Goal: Find contact information: Find contact information

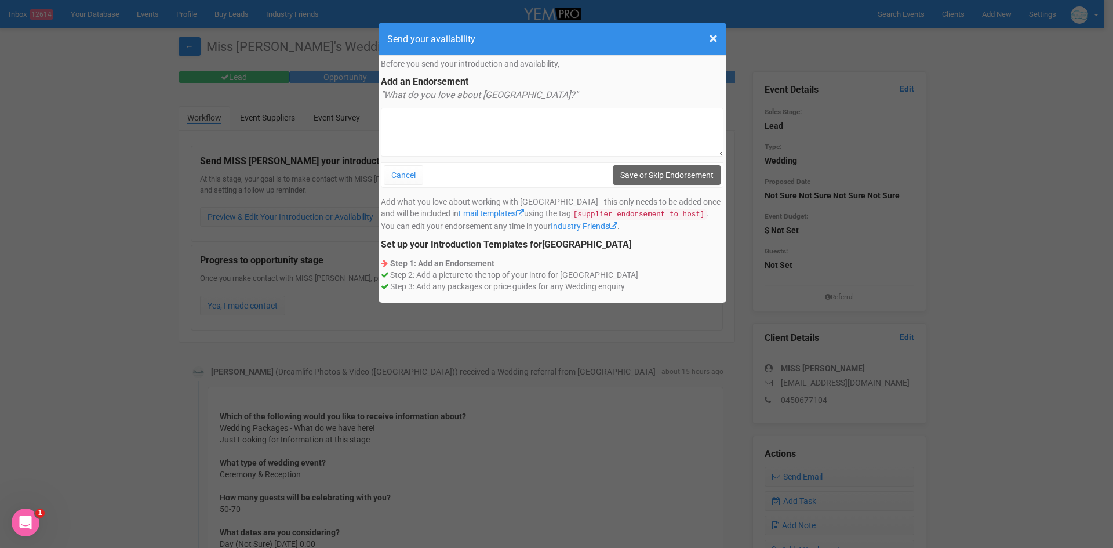
click at [555, 35] on h4 "Send your availability" at bounding box center [552, 39] width 330 height 14
click at [711, 35] on span "×" at bounding box center [713, 38] width 9 height 19
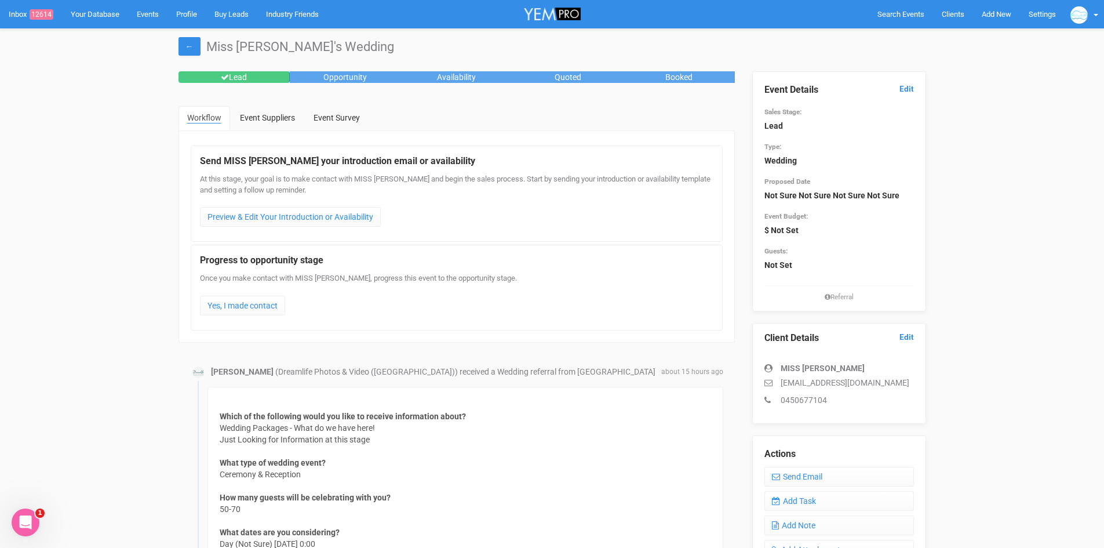
drag, startPoint x: 1059, startPoint y: 273, endPoint x: 1006, endPoint y: 274, distance: 52.2
click at [1059, 274] on div "← Miss [PERSON_NAME]'s Wedding Lead Opportunity Availability Quoted Booked Work…" at bounding box center [552, 466] width 1104 height 877
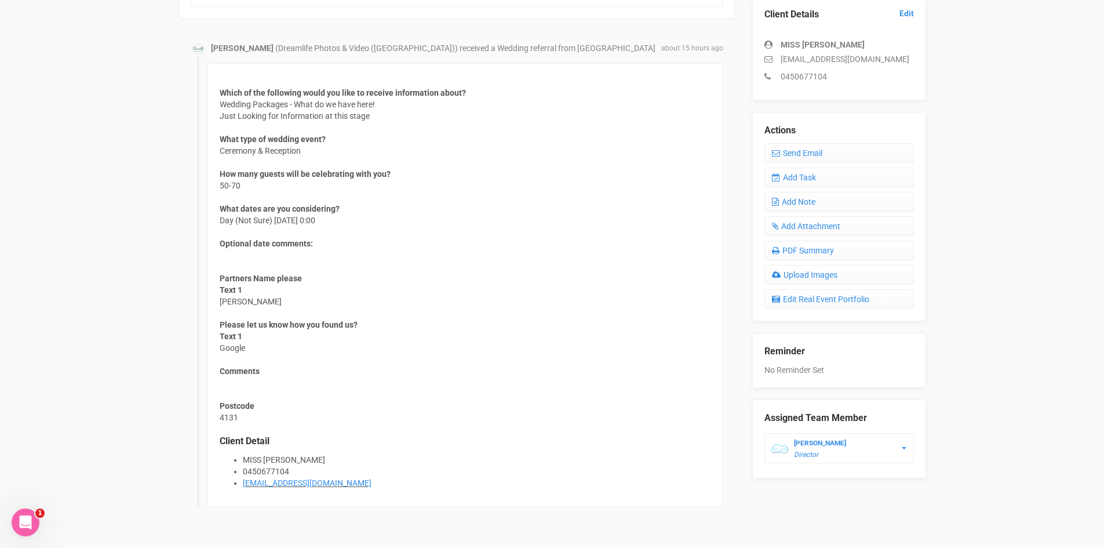
scroll to position [357, 0]
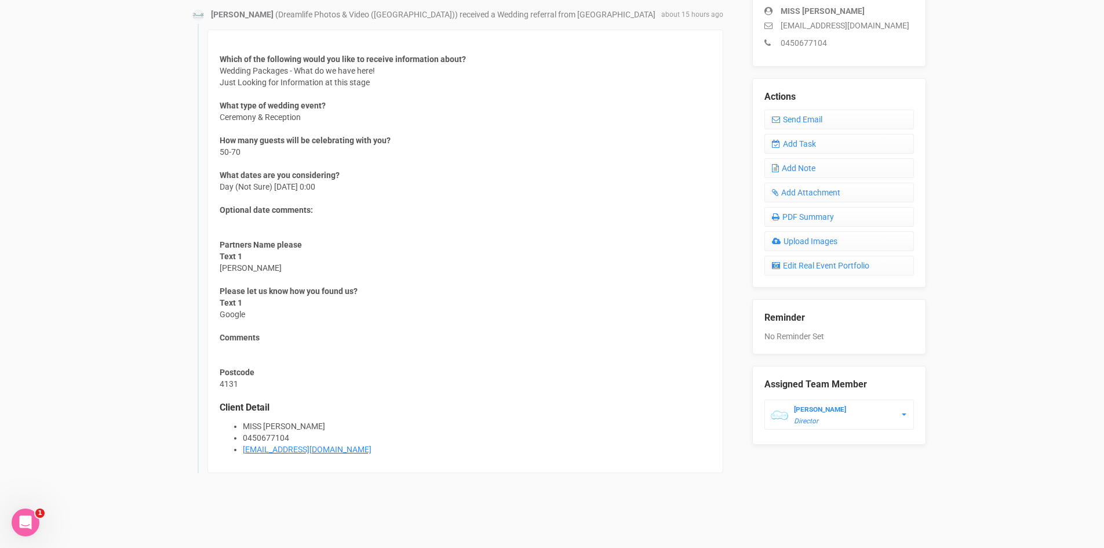
drag, startPoint x: 337, startPoint y: 426, endPoint x: 265, endPoint y: 425, distance: 72.5
click at [265, 425] on li "MISS [PERSON_NAME]" at bounding box center [477, 426] width 468 height 12
copy li "[PERSON_NAME]"
drag, startPoint x: 272, startPoint y: 269, endPoint x: 220, endPoint y: 272, distance: 52.3
click at [220, 272] on div "Which of the following would you like to receive information about? Wedding Pac…" at bounding box center [466, 251] width 516 height 443
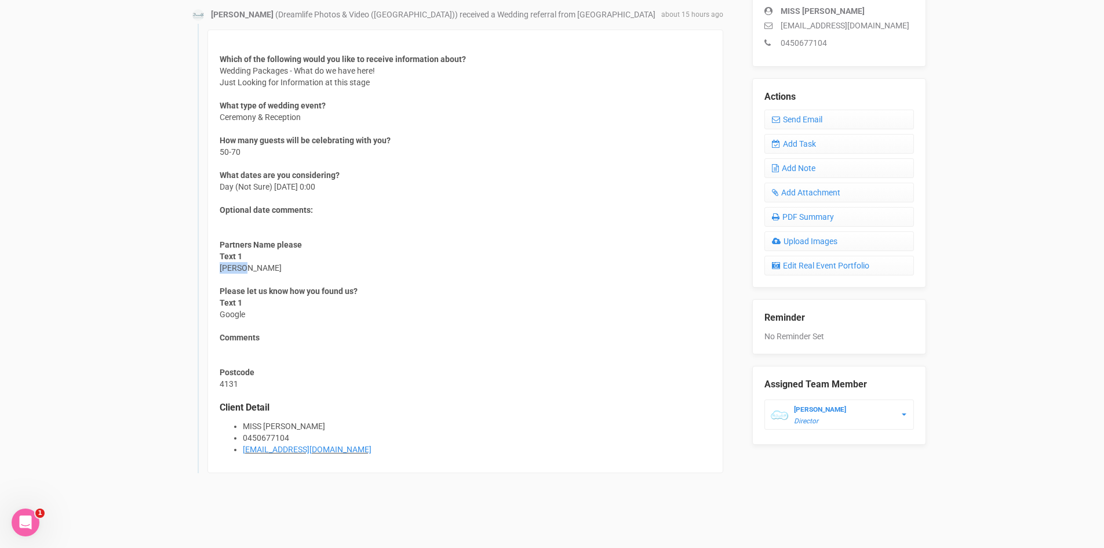
copy span "[PERSON_NAME]"
drag, startPoint x: 333, startPoint y: 452, endPoint x: 240, endPoint y: 455, distance: 92.8
click at [240, 455] on div "Which of the following would you like to receive information about? Wedding Pac…" at bounding box center [466, 251] width 516 height 443
copy link "[EMAIL_ADDRESS][DOMAIN_NAME]"
drag, startPoint x: 297, startPoint y: 437, endPoint x: 242, endPoint y: 439, distance: 54.5
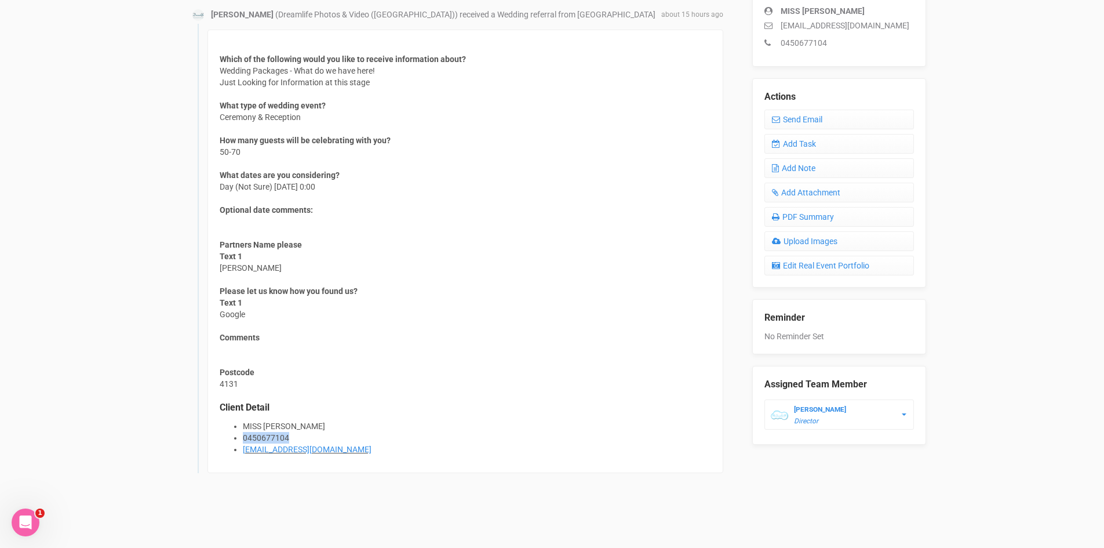
click at [243, 439] on li "0450677104" at bounding box center [477, 438] width 468 height 12
copy li "0450677104"
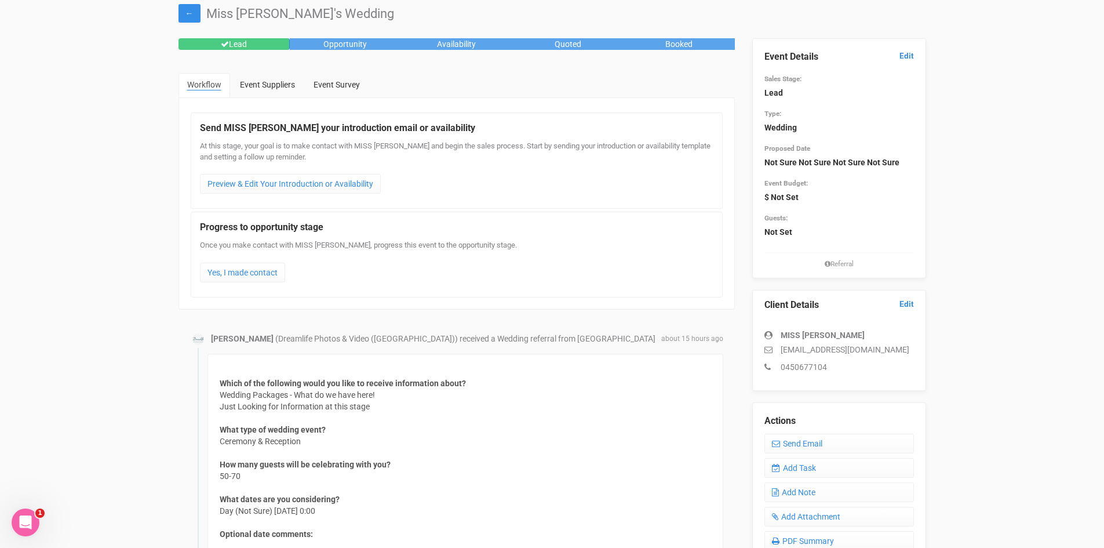
scroll to position [0, 0]
